Goal: Transaction & Acquisition: Subscribe to service/newsletter

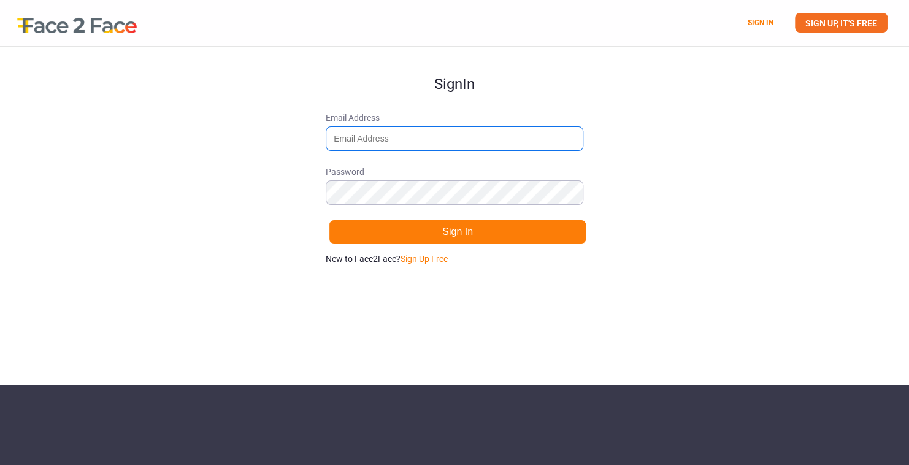
click at [354, 146] on input "Email Address" at bounding box center [455, 138] width 258 height 25
type input "[EMAIL_ADDRESS][DOMAIN_NAME]"
click at [420, 259] on link "Sign Up Free" at bounding box center [424, 259] width 47 height 10
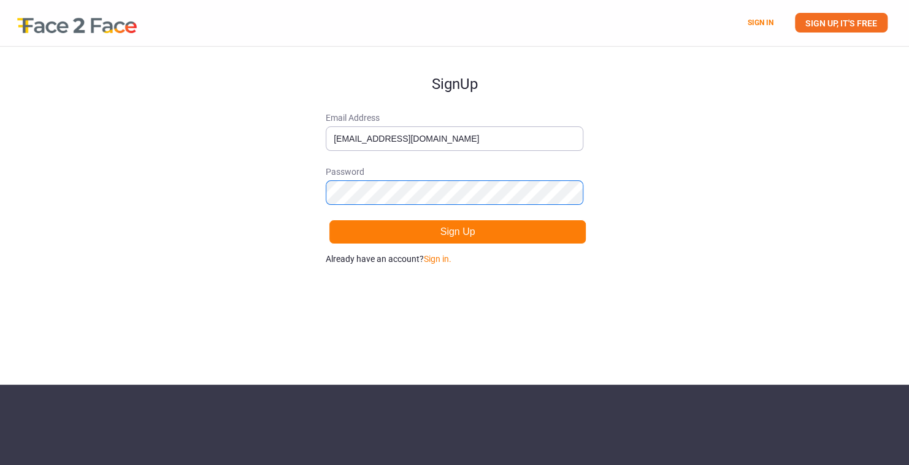
click at [329, 220] on button "Sign Up" at bounding box center [458, 232] width 258 height 25
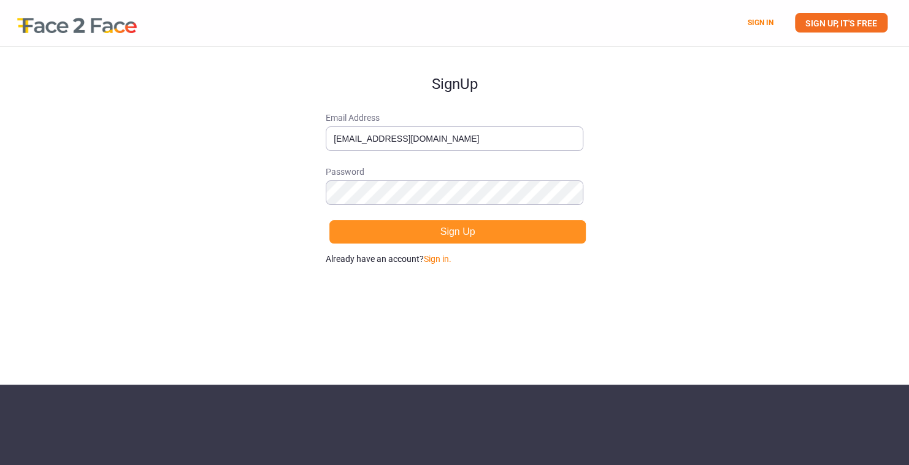
click at [428, 231] on button "Sign Up" at bounding box center [458, 232] width 258 height 25
